Goal: Navigation & Orientation: Find specific page/section

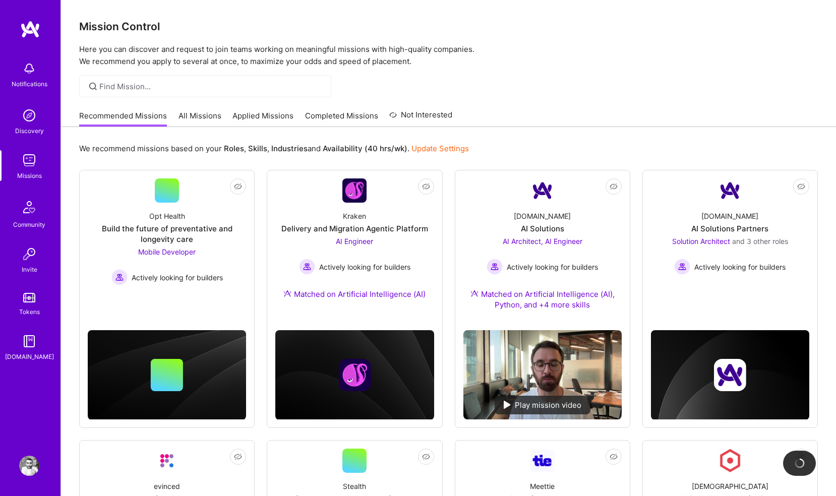
click at [35, 74] on img at bounding box center [29, 69] width 20 height 20
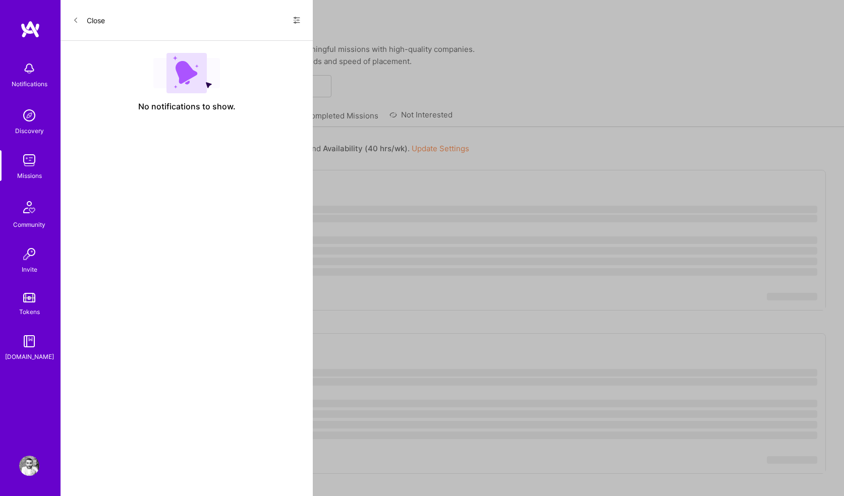
click at [99, 20] on button "Close" at bounding box center [89, 20] width 32 height 16
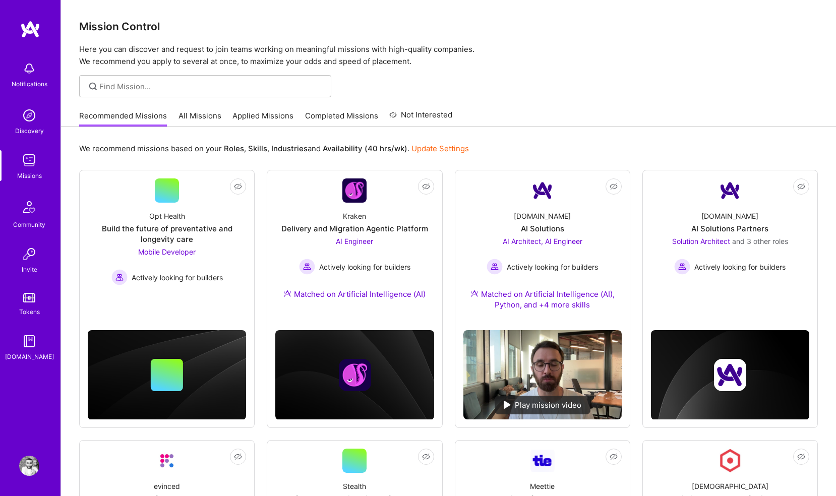
click at [27, 77] on img at bounding box center [29, 69] width 20 height 20
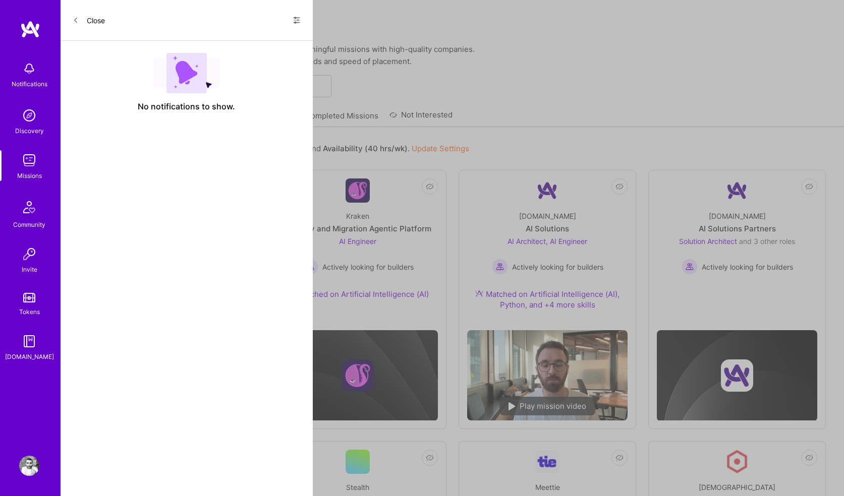
click at [295, 22] on icon at bounding box center [297, 20] width 8 height 8
click at [248, 45] on span "Show all notifications" at bounding box center [226, 41] width 70 height 10
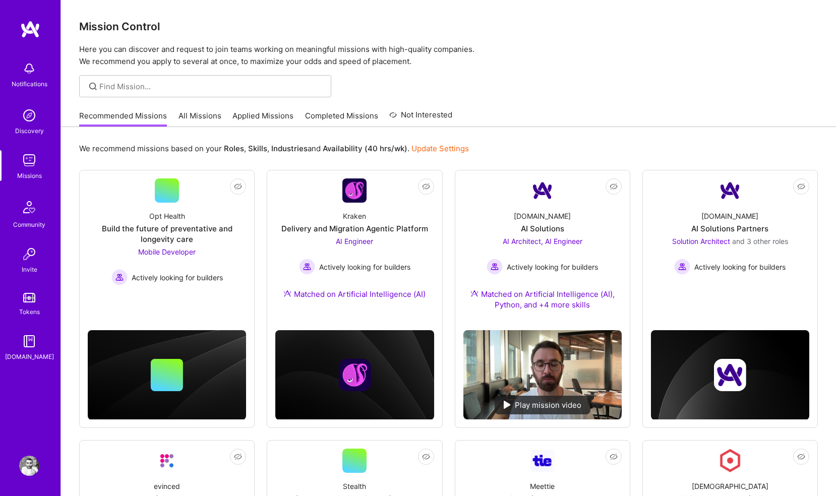
click at [31, 71] on div "Notifications Discovery Missions Community Invite Tokens [DOMAIN_NAME]" at bounding box center [30, 210] width 61 height 306
click at [31, 71] on img at bounding box center [29, 69] width 20 height 20
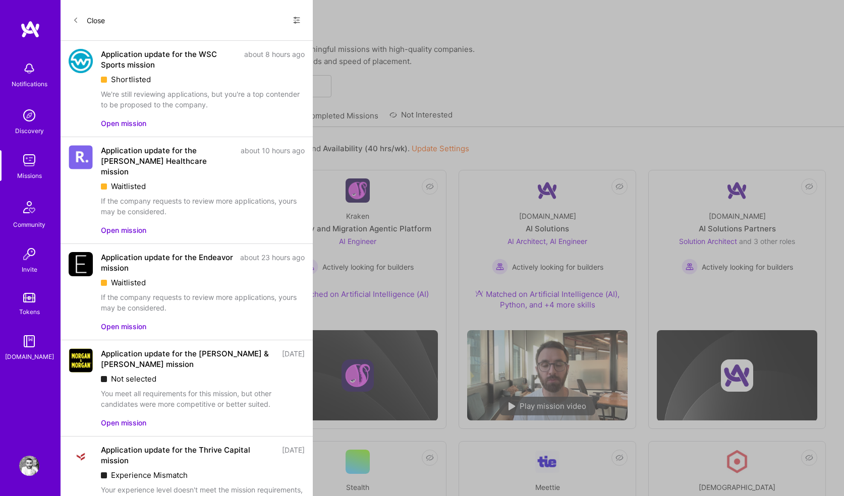
click at [79, 12] on button "Close" at bounding box center [89, 20] width 32 height 16
